Goal: Transaction & Acquisition: Purchase product/service

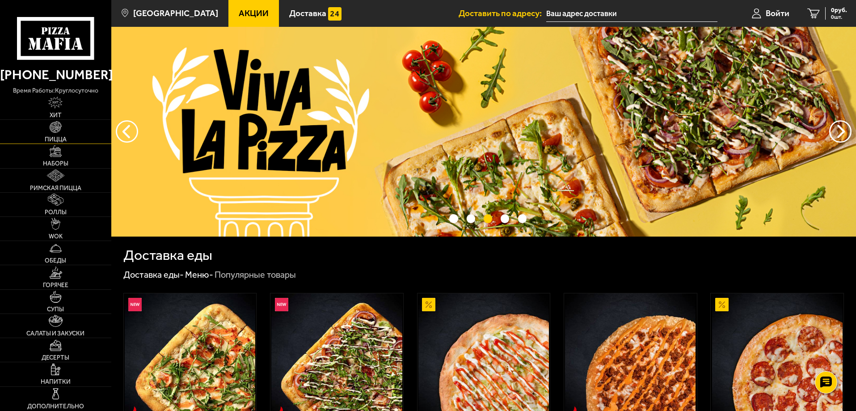
click at [59, 129] on img at bounding box center [56, 127] width 12 height 12
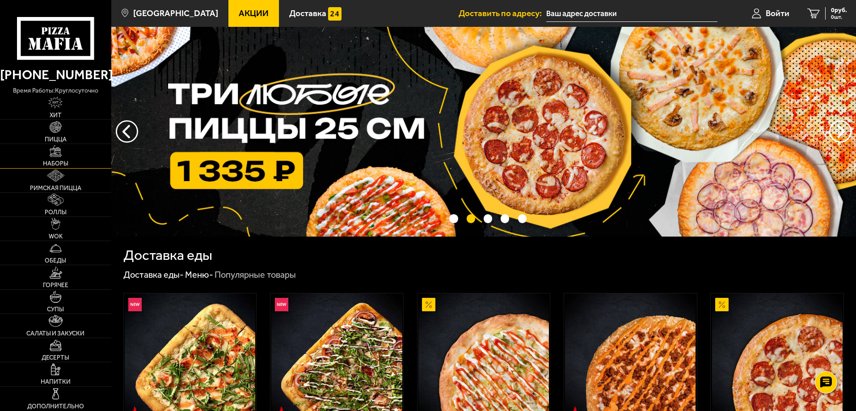
click at [56, 160] on link "Наборы" at bounding box center [55, 156] width 111 height 24
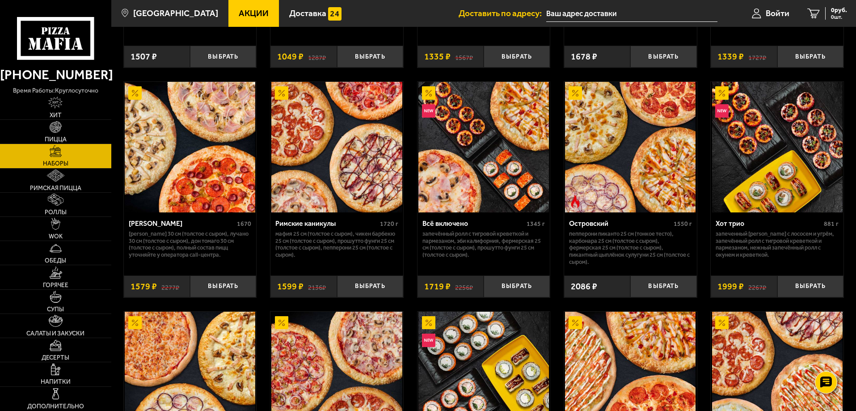
scroll to position [492, 0]
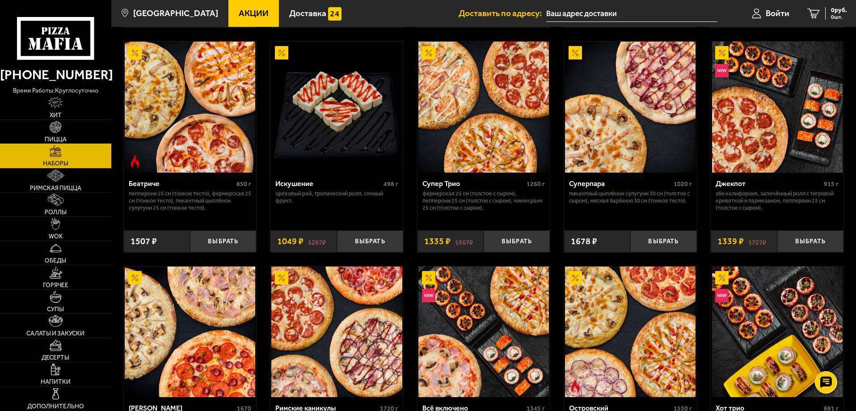
click at [47, 127] on link "Пицца" at bounding box center [55, 132] width 111 height 24
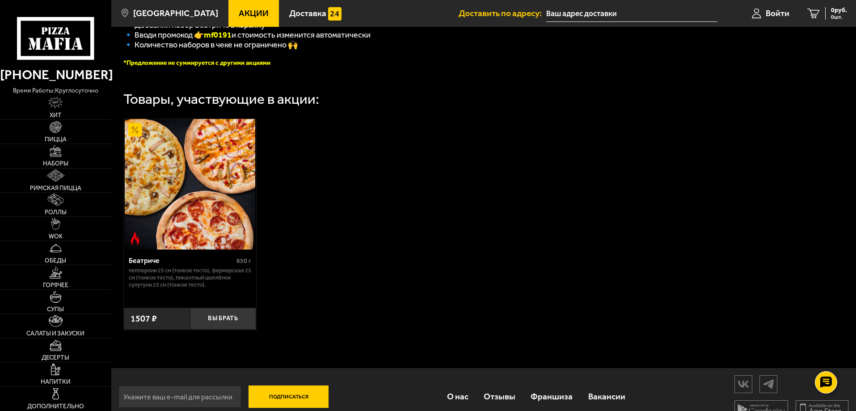
scroll to position [270, 0]
